Goal: Information Seeking & Learning: Understand process/instructions

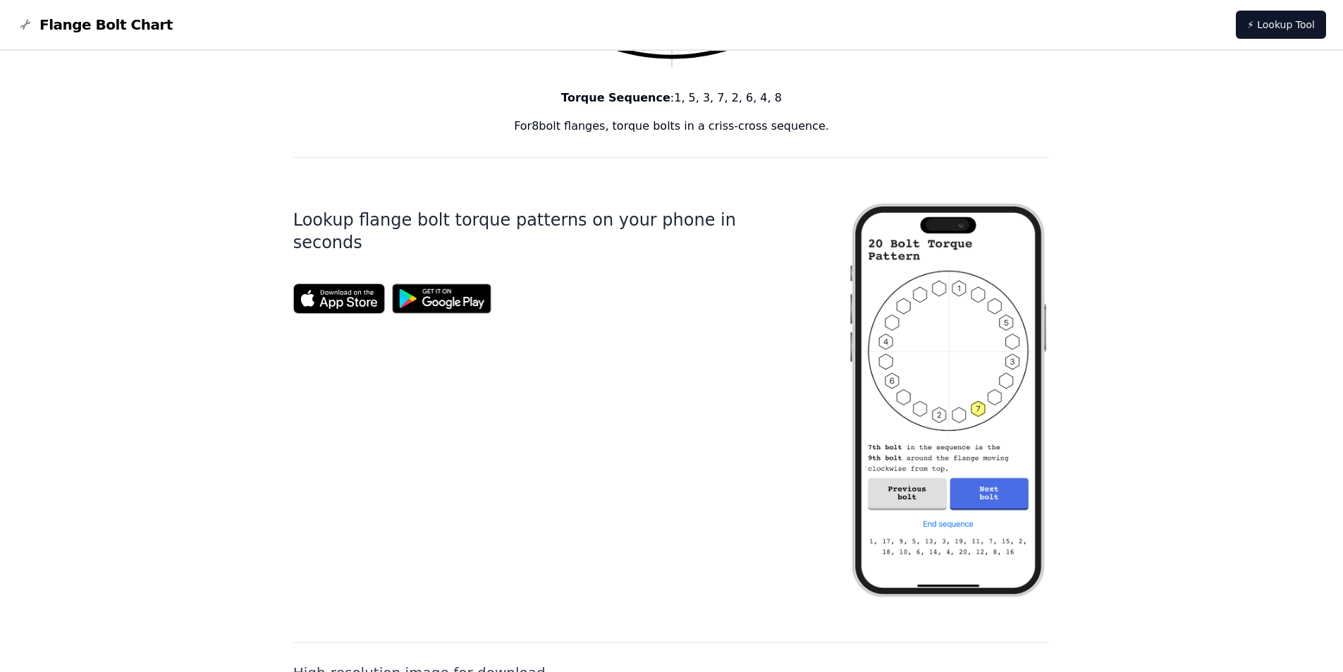
scroll to position [293, 0]
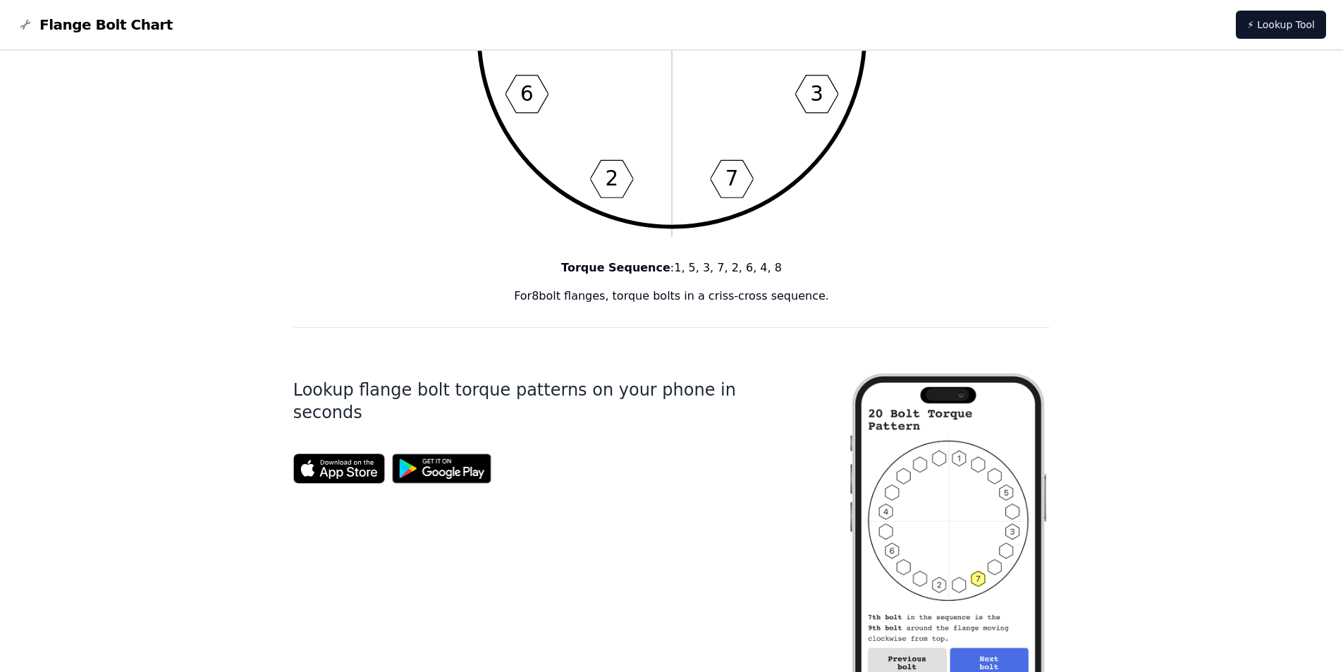
click at [437, 446] on img at bounding box center [442, 468] width 114 height 44
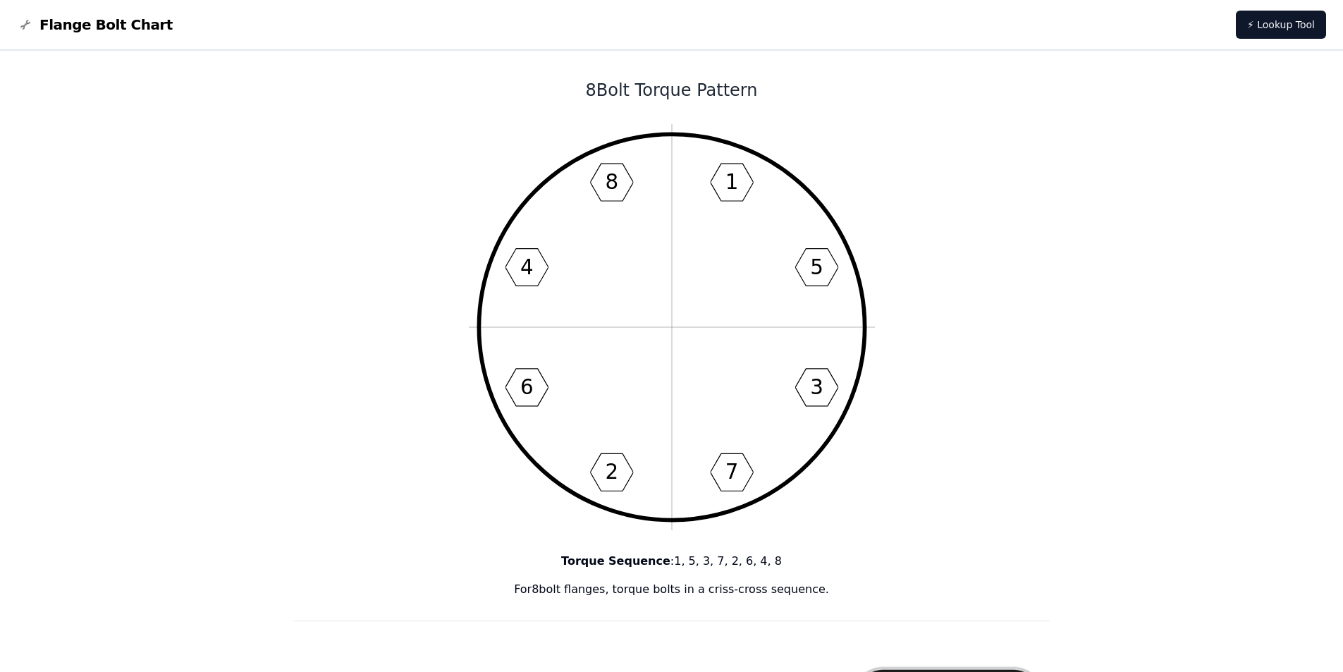
scroll to position [11, 0]
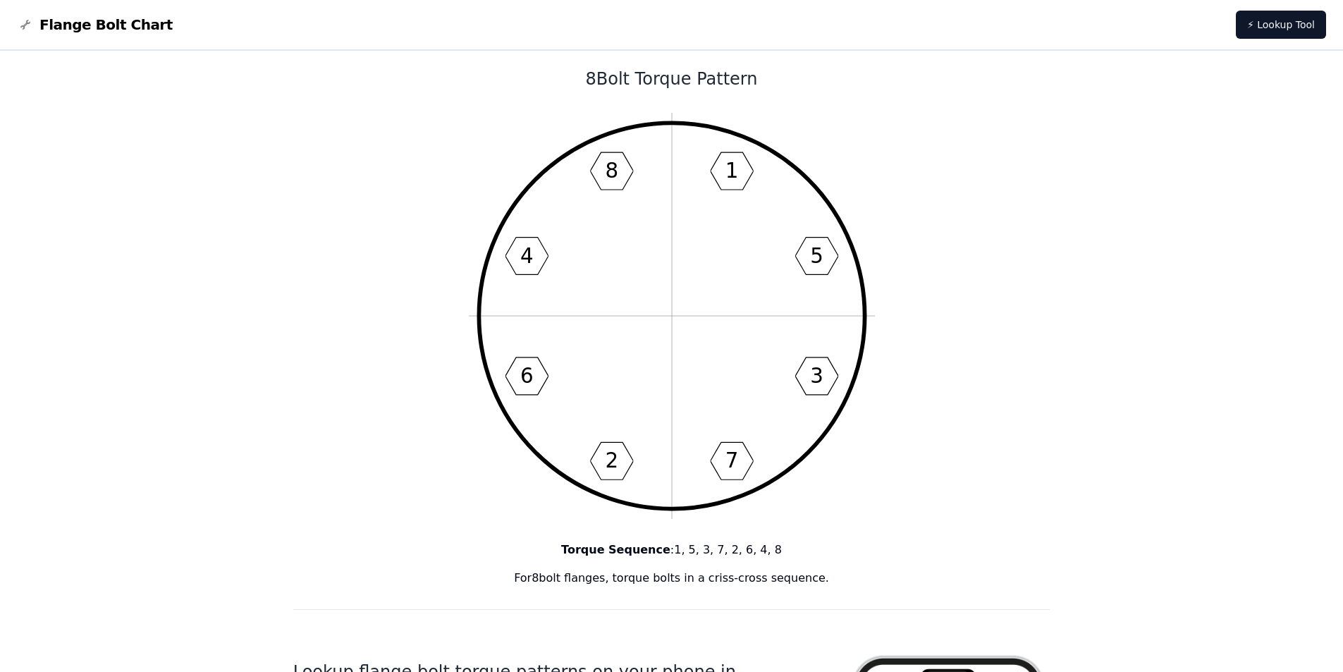
click at [724, 188] on icon "1 5 3 7 2 6 4 8" at bounding box center [672, 316] width 406 height 406
click at [726, 178] on text "1" at bounding box center [731, 171] width 13 height 24
click at [838, 350] on icon "1 5 3 7 2 6 4 8" at bounding box center [672, 316] width 406 height 406
drag, startPoint x: 565, startPoint y: 95, endPoint x: 581, endPoint y: 85, distance: 19.0
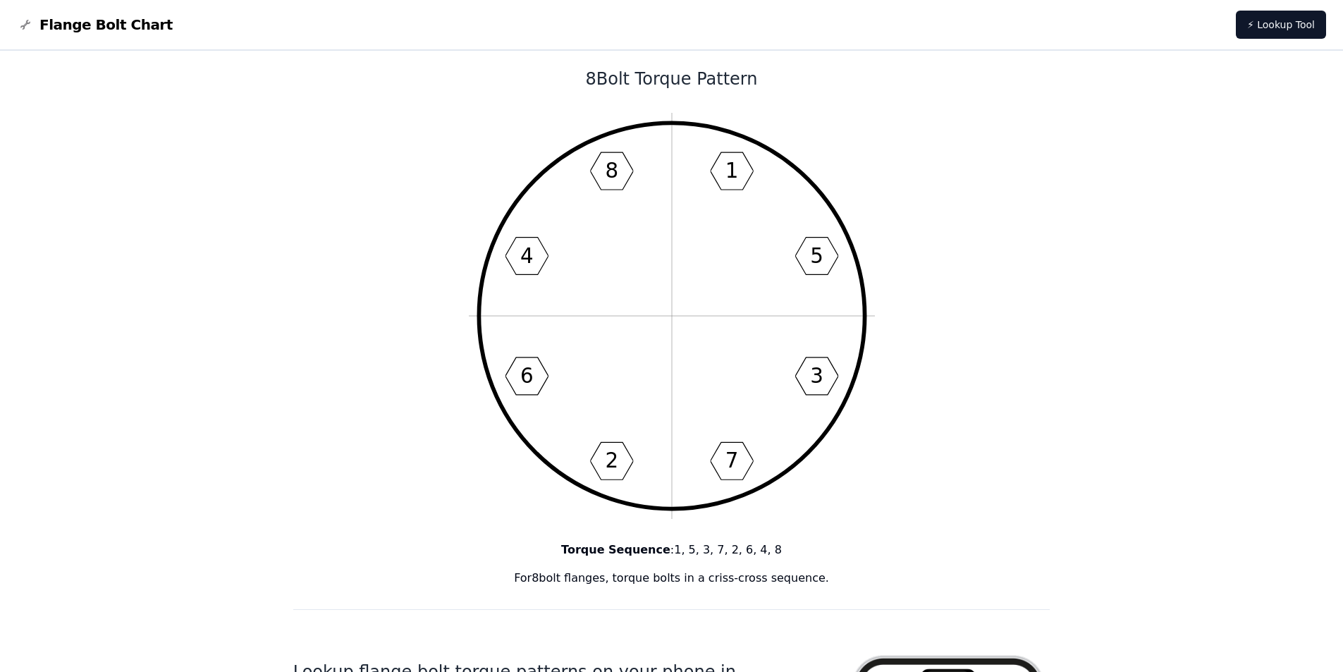
click at [620, 75] on h1 "8 Bolt Torque Pattern" at bounding box center [671, 79] width 757 height 23
click at [821, 75] on h1 "8 Bolt Torque Pattern" at bounding box center [671, 79] width 757 height 23
drag, startPoint x: 820, startPoint y: 86, endPoint x: 687, endPoint y: 279, distance: 234.7
drag, startPoint x: 637, startPoint y: 479, endPoint x: 820, endPoint y: 487, distance: 183.5
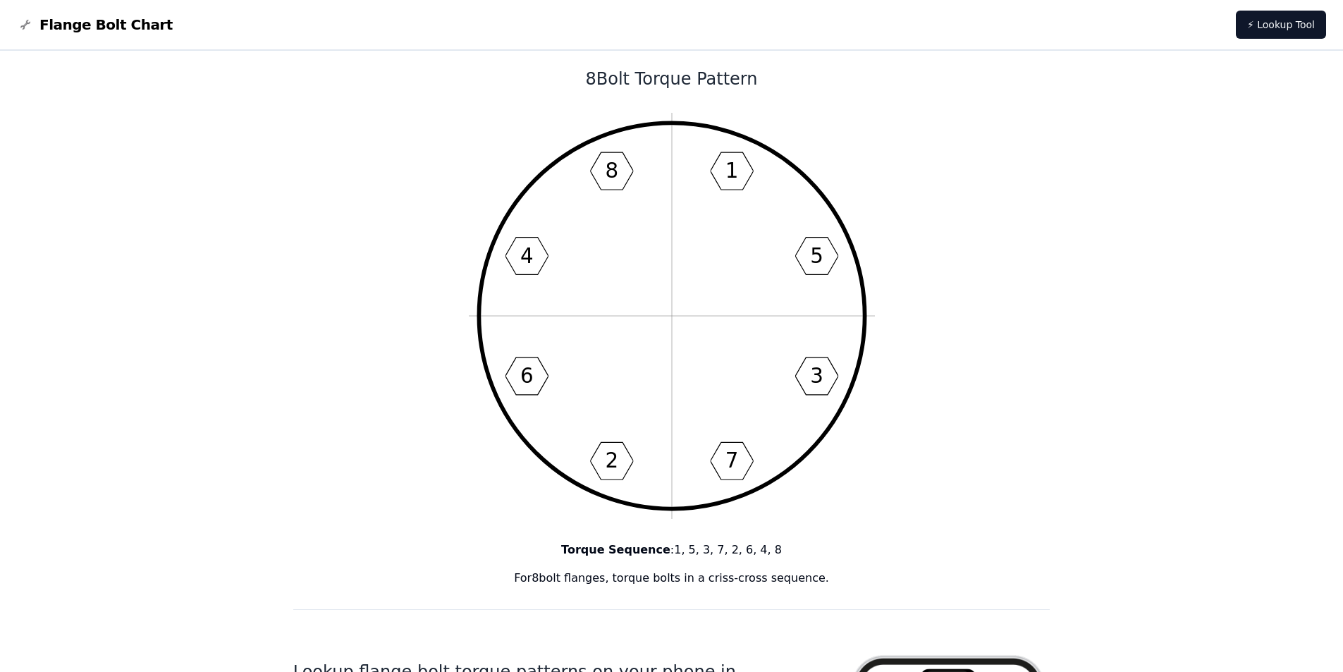
click at [639, 483] on icon "1 5 3 7 2 6 4 8" at bounding box center [672, 316] width 406 height 406
click at [820, 487] on icon "1 5 3 7 2 6 4 8" at bounding box center [672, 316] width 406 height 406
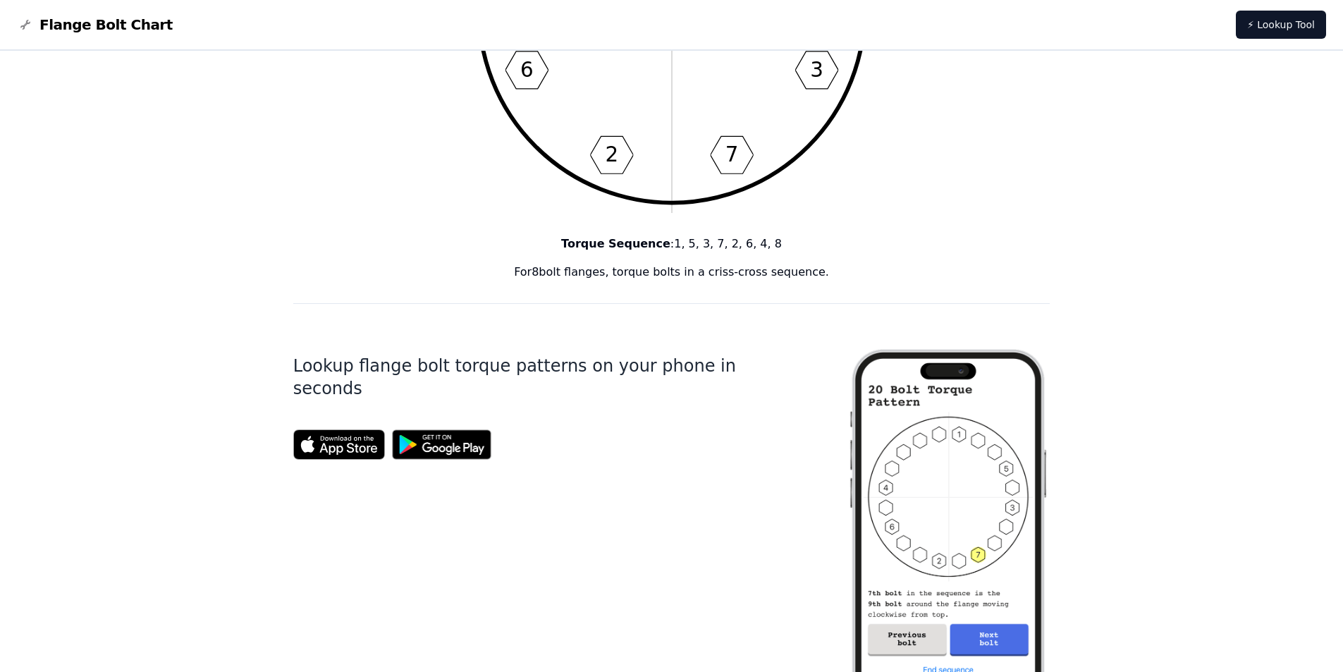
scroll to position [364, 0]
